Goal: Navigation & Orientation: Find specific page/section

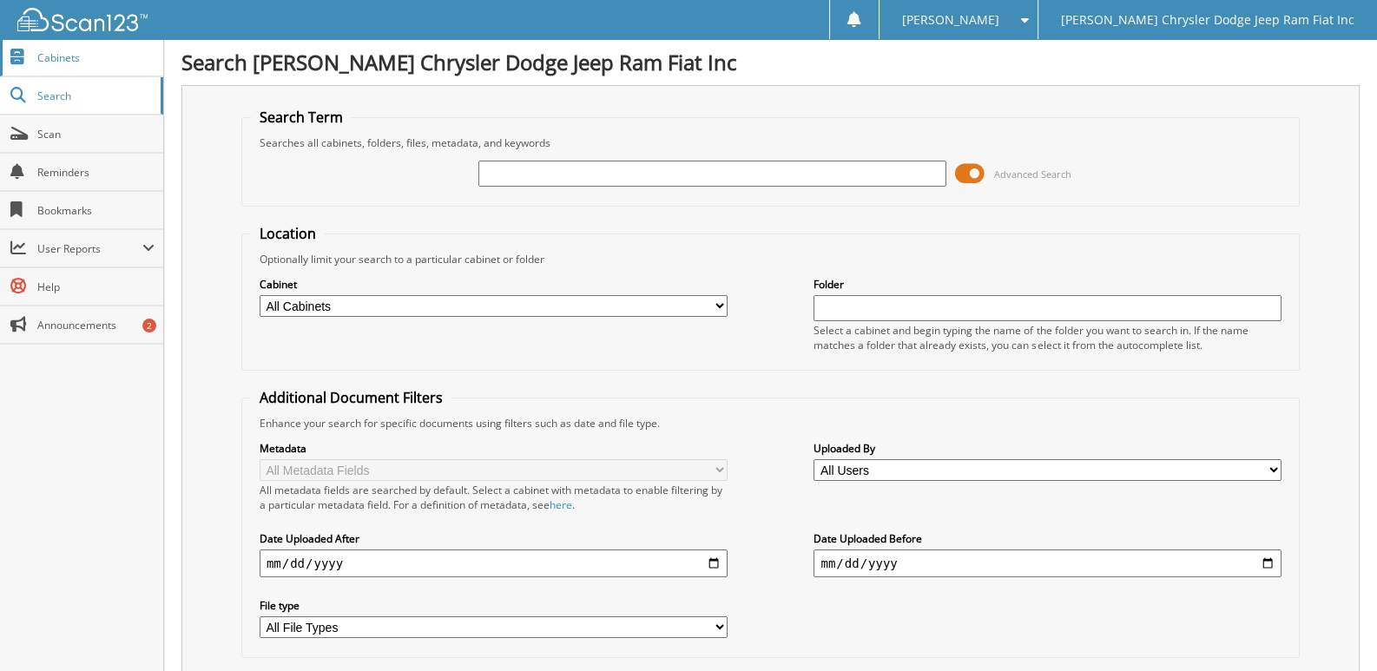
click at [59, 58] on span "Cabinets" at bounding box center [95, 57] width 117 height 15
click at [62, 61] on span "Cabinets" at bounding box center [95, 57] width 117 height 15
